Goal: Navigation & Orientation: Find specific page/section

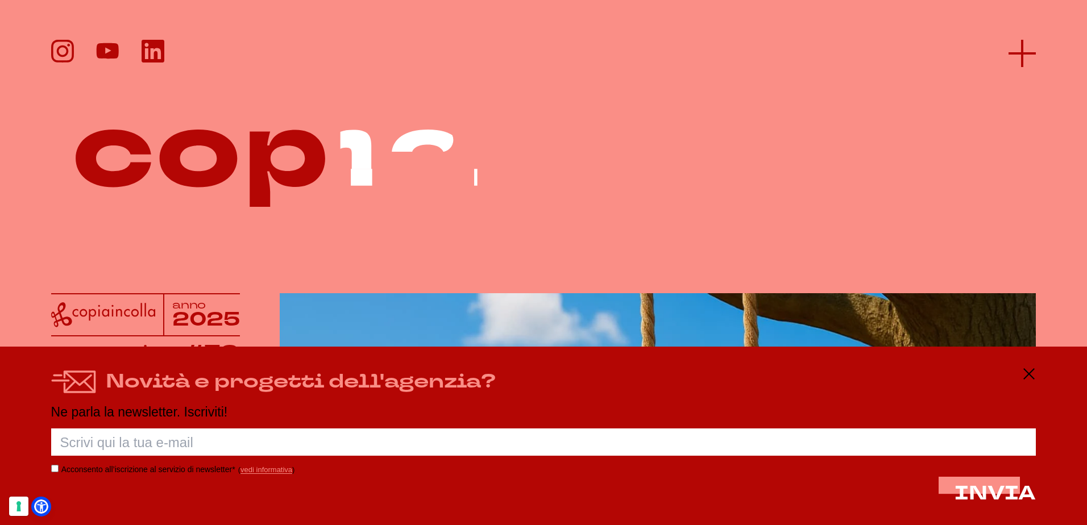
click at [1029, 53] on line at bounding box center [1021, 53] width 27 height 0
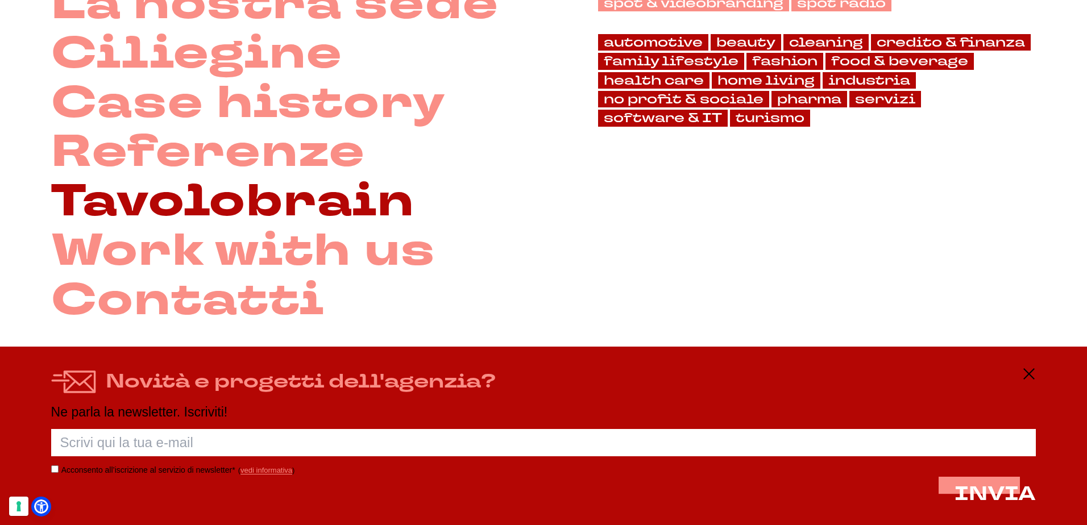
scroll to position [221, 0]
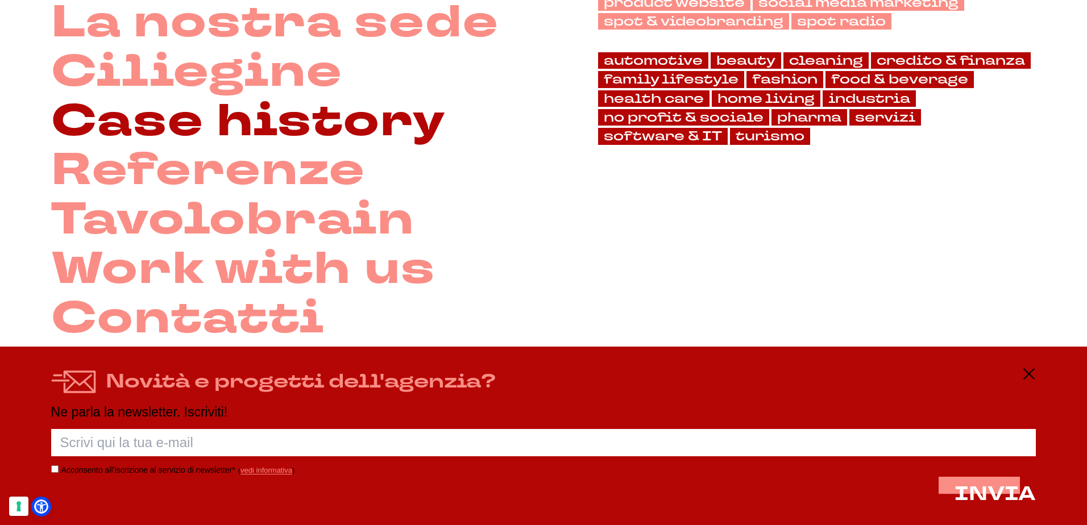
click at [246, 116] on link "Case history" at bounding box center [248, 121] width 395 height 49
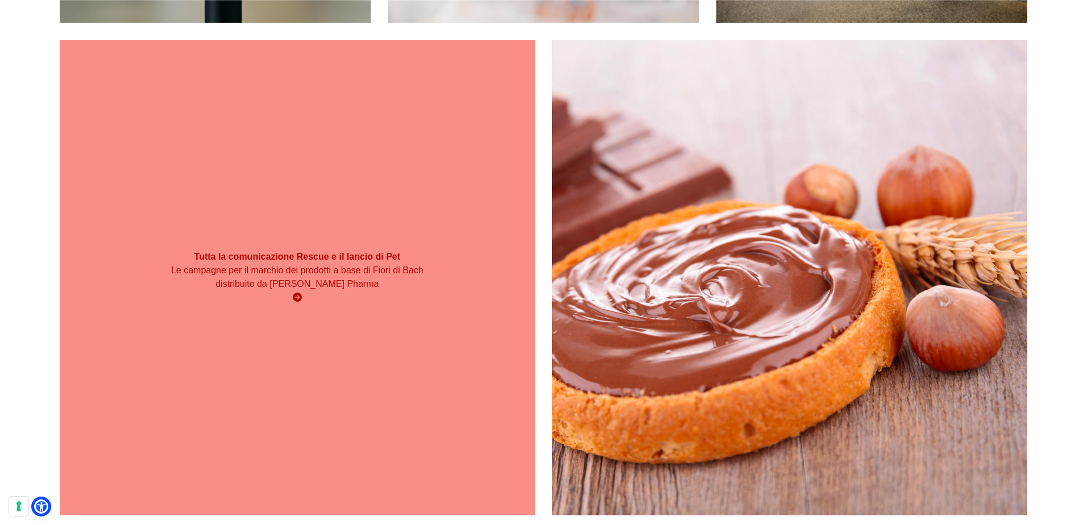
scroll to position [568, 0]
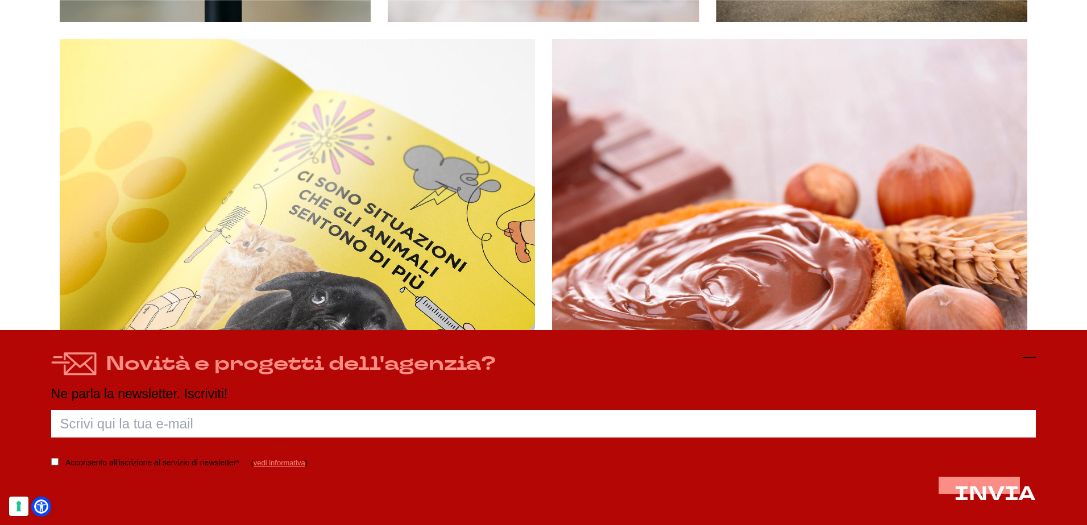
click at [1025, 358] on icon at bounding box center [1029, 358] width 14 height 14
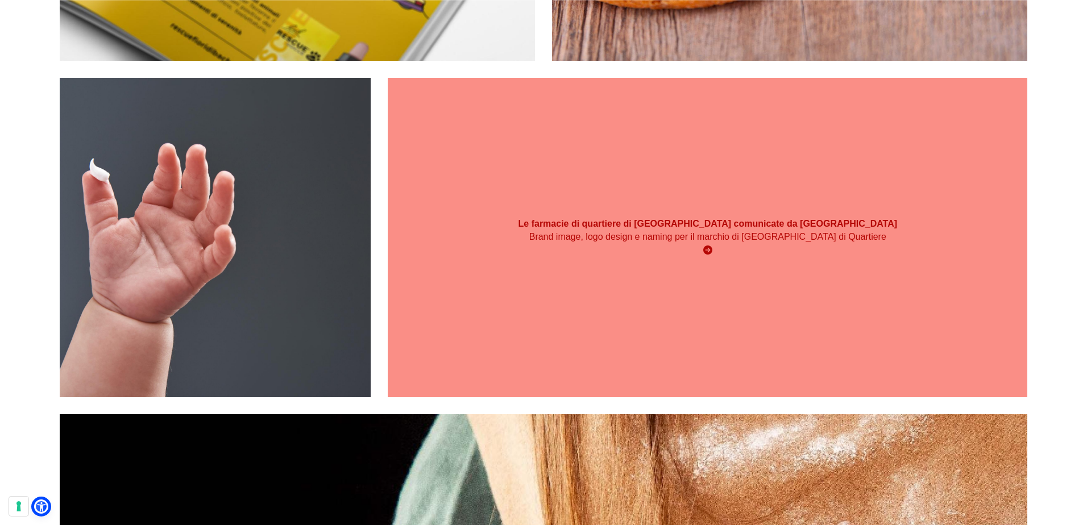
scroll to position [1023, 0]
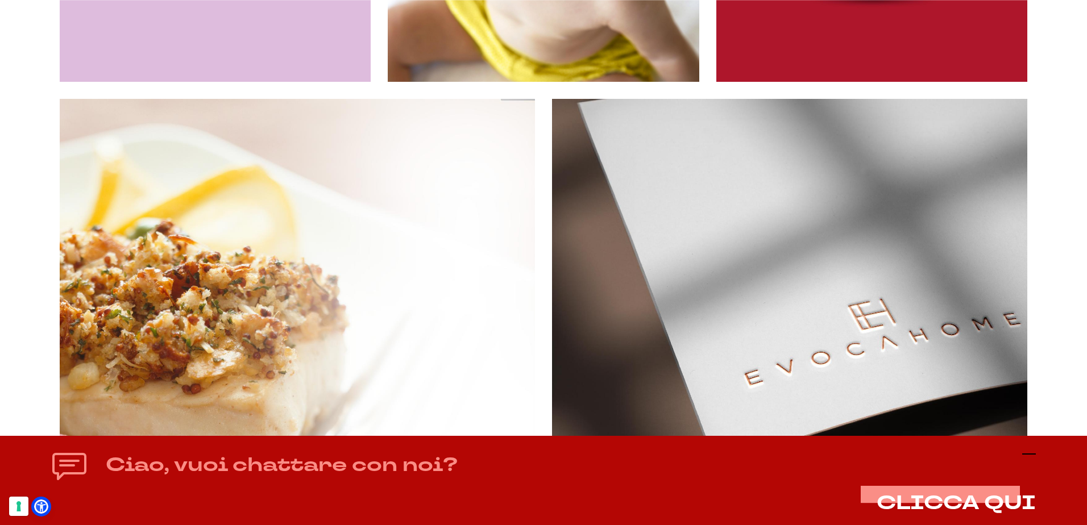
click at [1029, 452] on icon at bounding box center [1029, 454] width 14 height 14
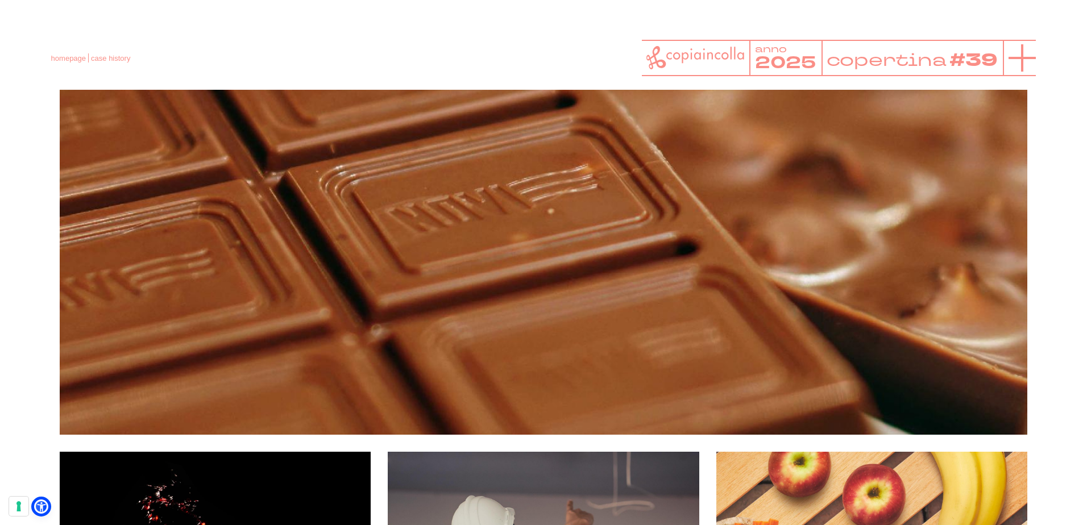
scroll to position [6460, 0]
click at [1023, 58] on line at bounding box center [1021, 58] width 27 height 0
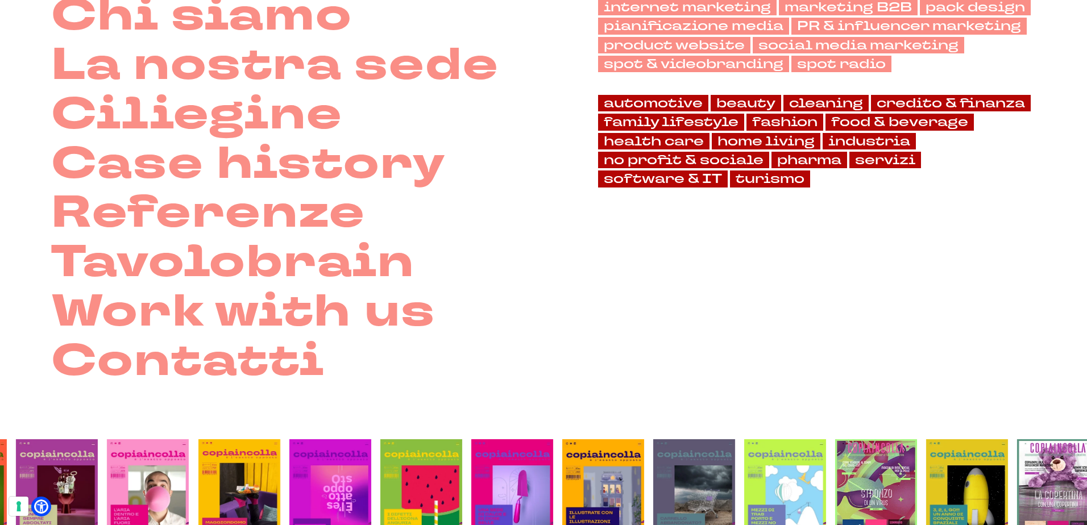
scroll to position [277, 0]
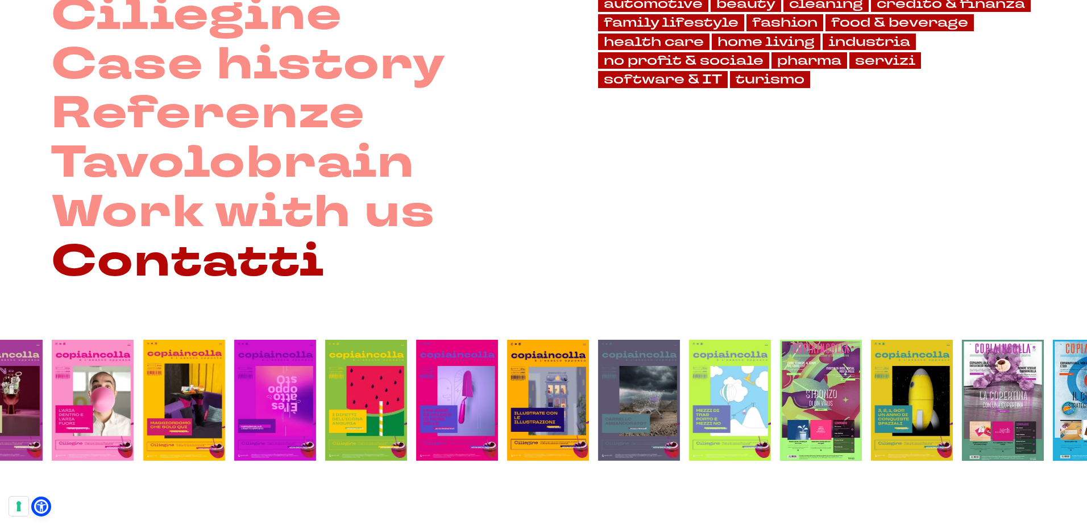
click at [270, 268] on link "Contatti" at bounding box center [188, 262] width 274 height 49
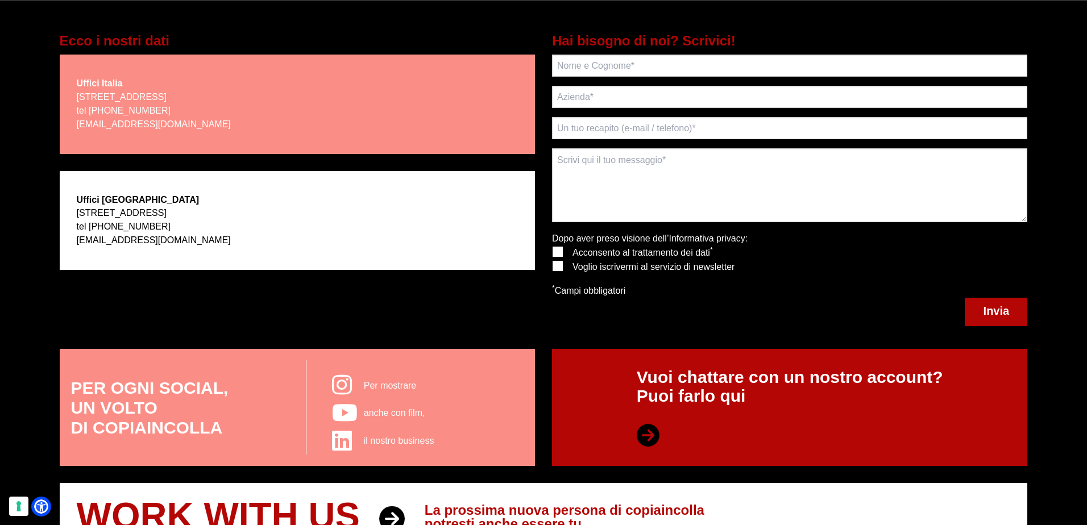
scroll to position [284, 0]
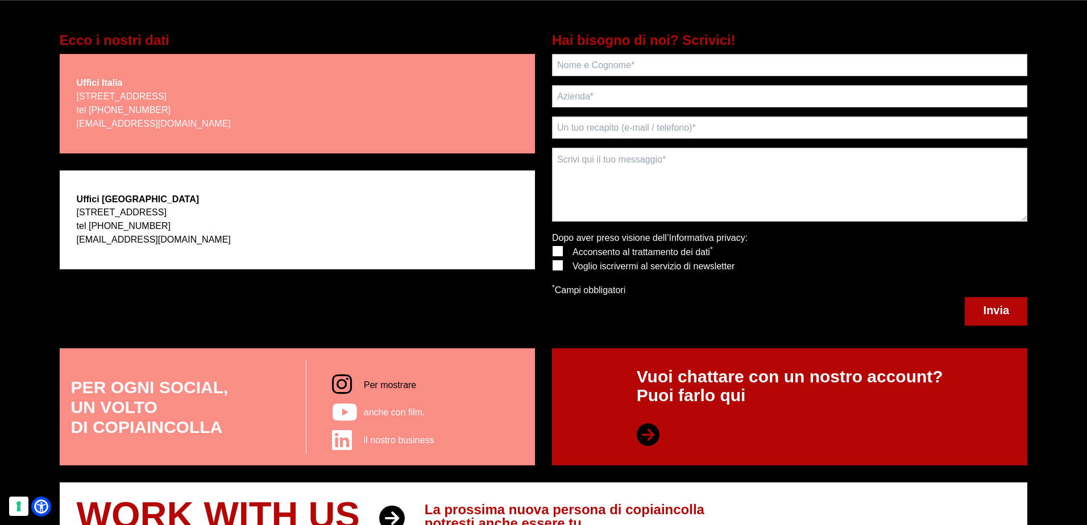
click at [377, 388] on span "Per mostrare" at bounding box center [390, 385] width 52 height 10
